Goal: Task Accomplishment & Management: Use online tool/utility

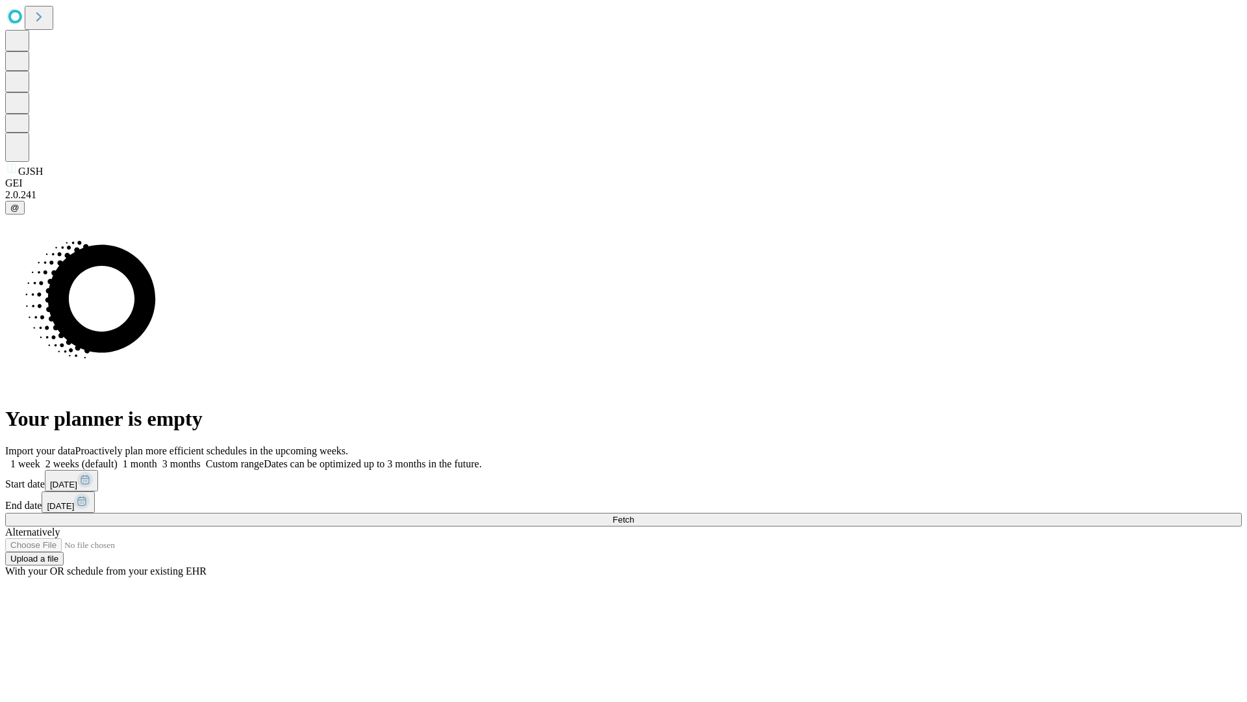
click at [634, 514] on span "Fetch" at bounding box center [623, 519] width 21 height 10
